Goal: Information Seeking & Learning: Learn about a topic

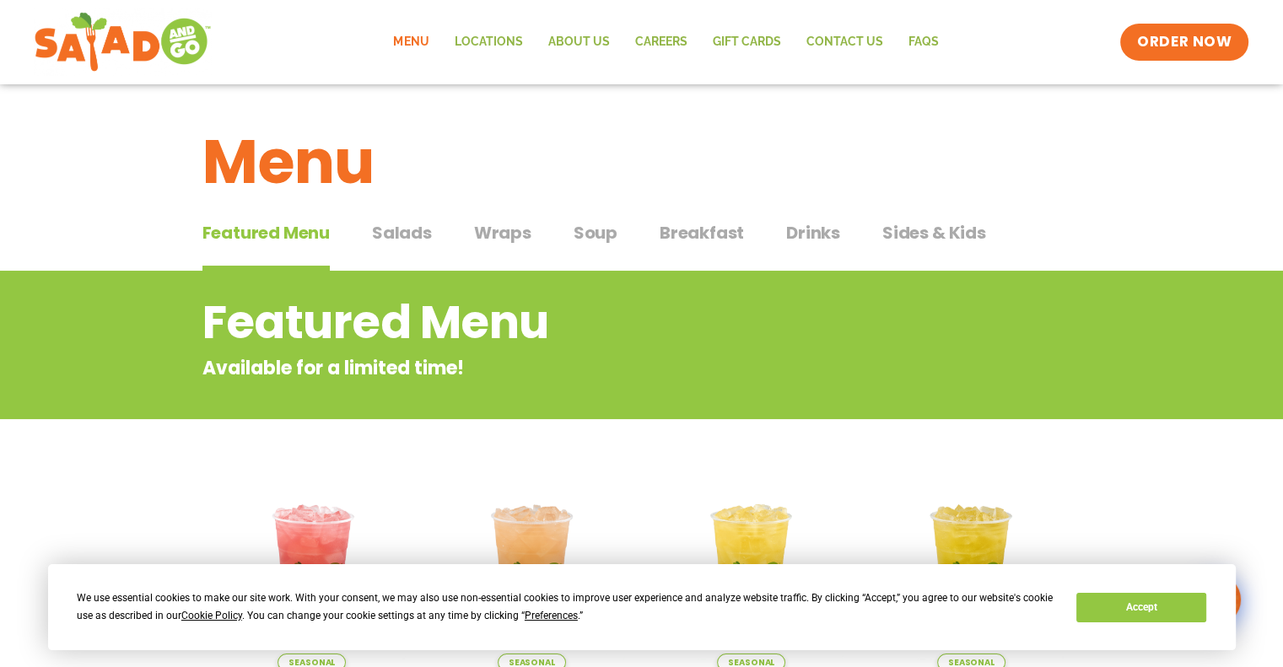
click at [400, 227] on span "Salads" at bounding box center [402, 232] width 60 height 25
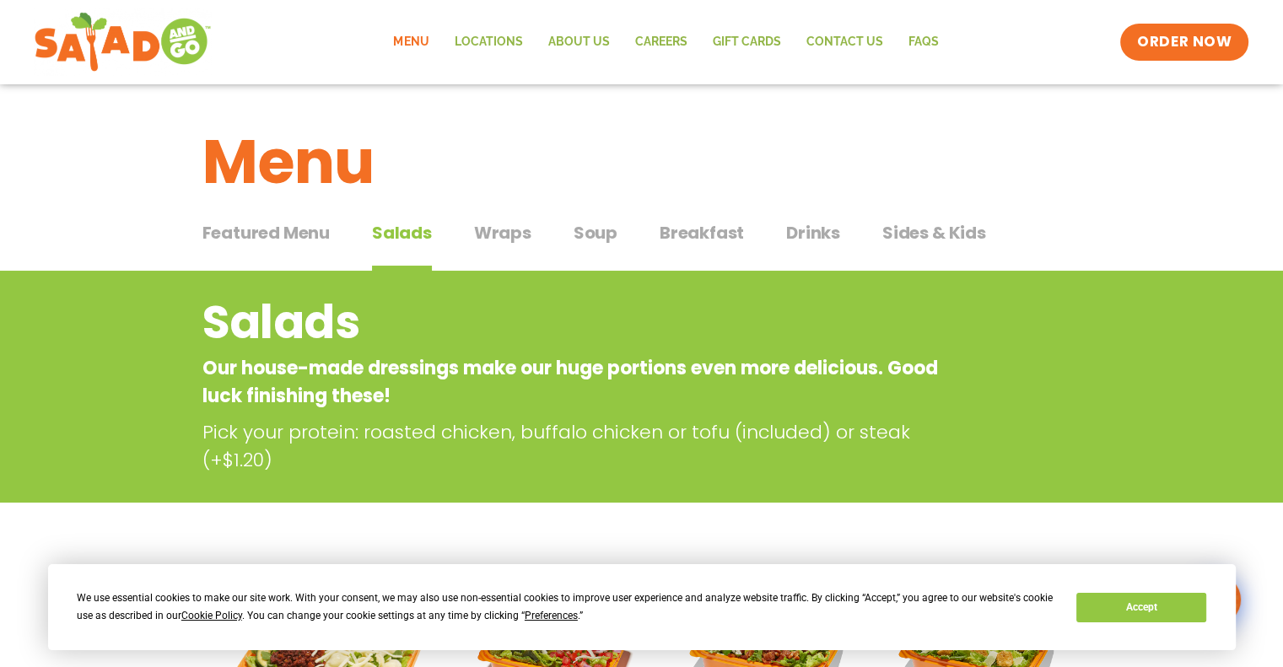
click at [499, 230] on span "Wraps" at bounding box center [502, 232] width 57 height 25
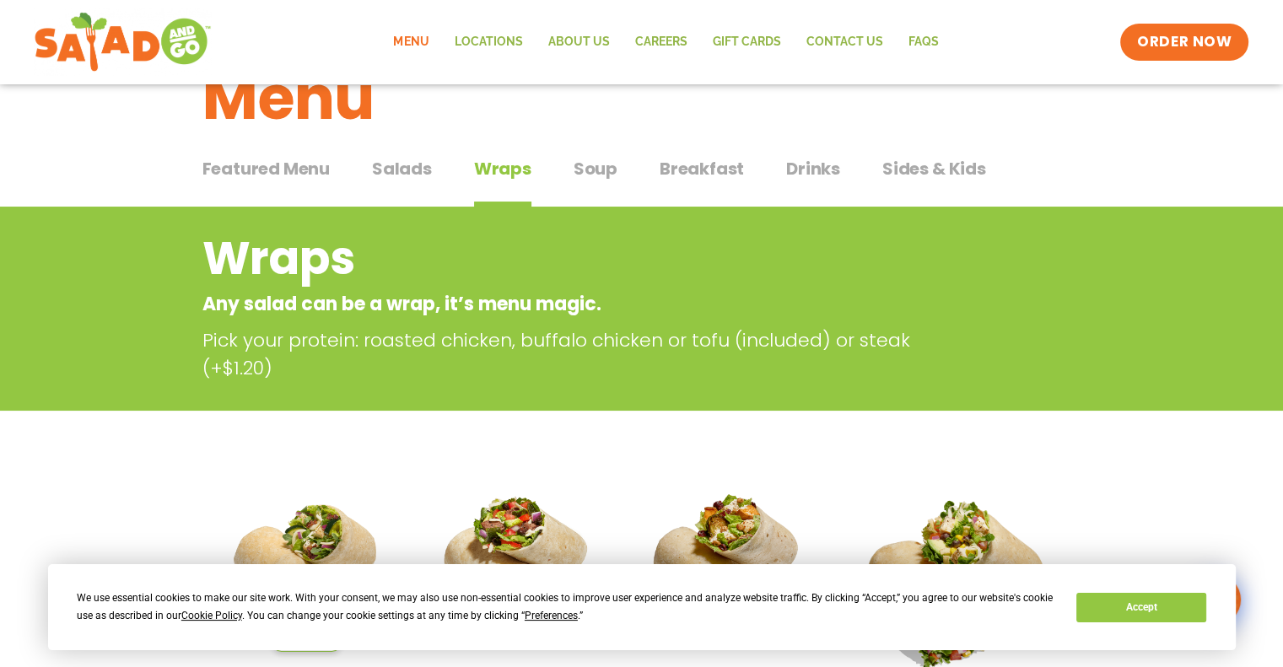
scroll to position [19, 0]
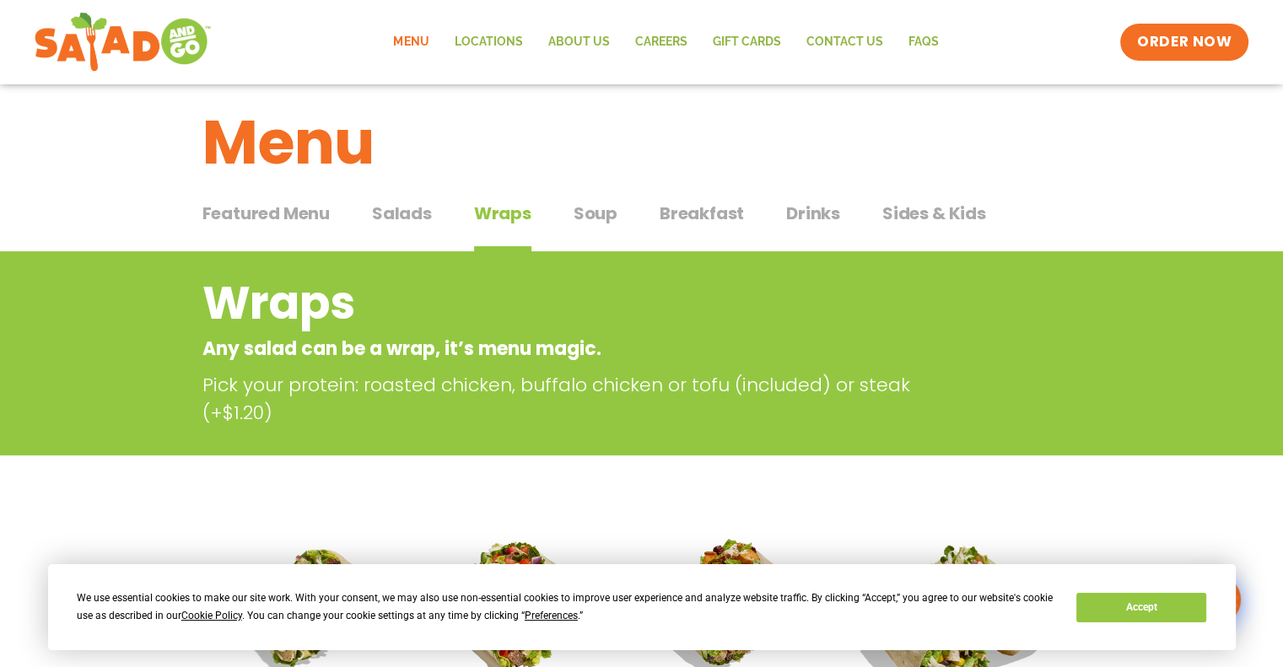
click at [586, 215] on span "Soup" at bounding box center [596, 213] width 44 height 25
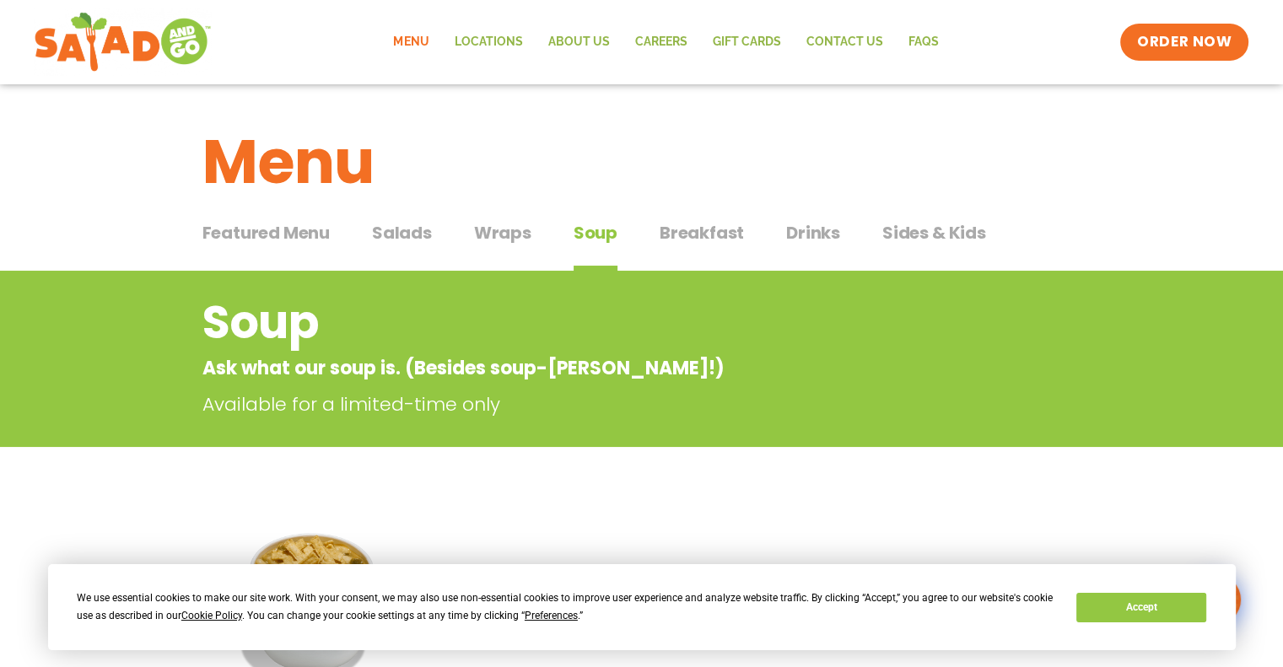
click at [693, 238] on span "Breakfast" at bounding box center [702, 232] width 84 height 25
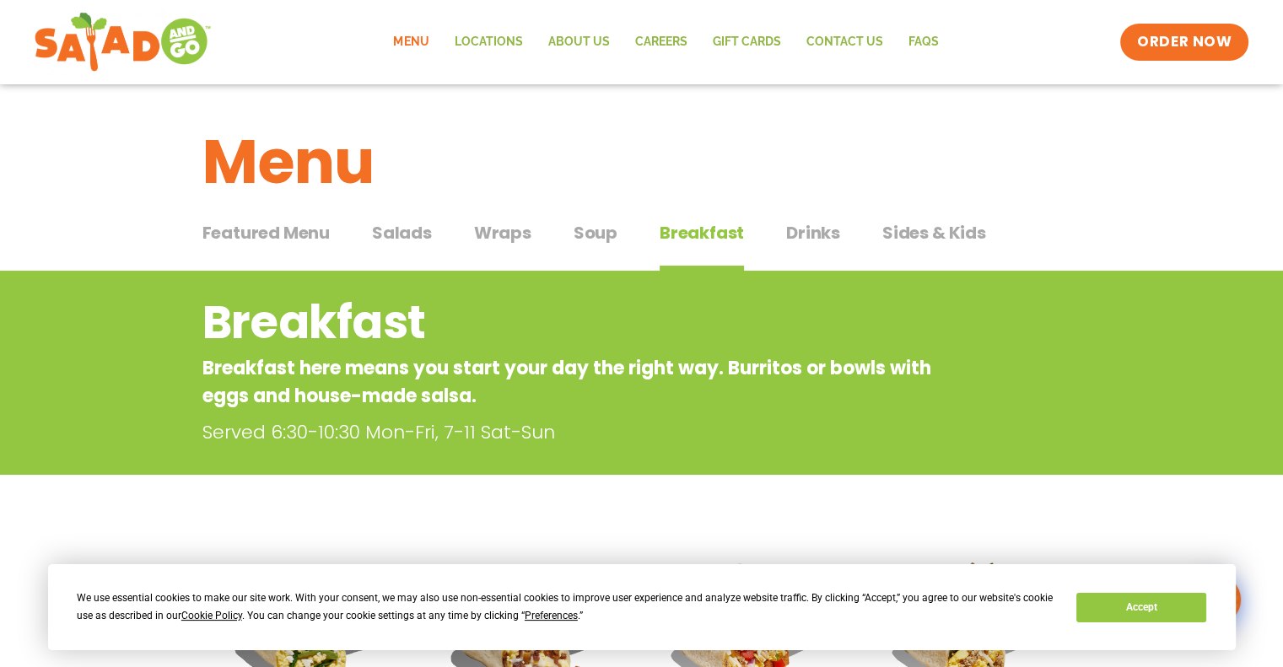
click at [914, 232] on span "Sides & Kids" at bounding box center [934, 232] width 104 height 25
